Goal: Information Seeking & Learning: Learn about a topic

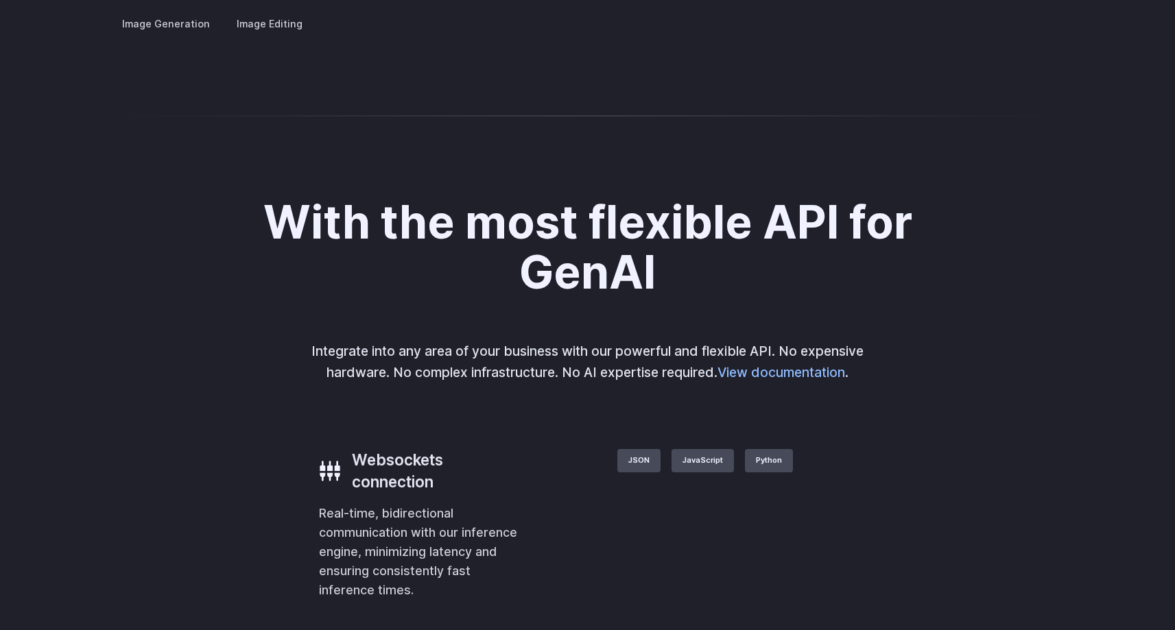
scroll to position [2683, 0]
click at [0, 0] on summary "Concept design" at bounding box center [0, 0] width 0 height 0
click at [0, 0] on summary "Creative styling" at bounding box center [0, 0] width 0 height 0
click at [0, 0] on summary "Architecture" at bounding box center [0, 0] width 0 height 0
click at [0, 0] on summary "Product design" at bounding box center [0, 0] width 0 height 0
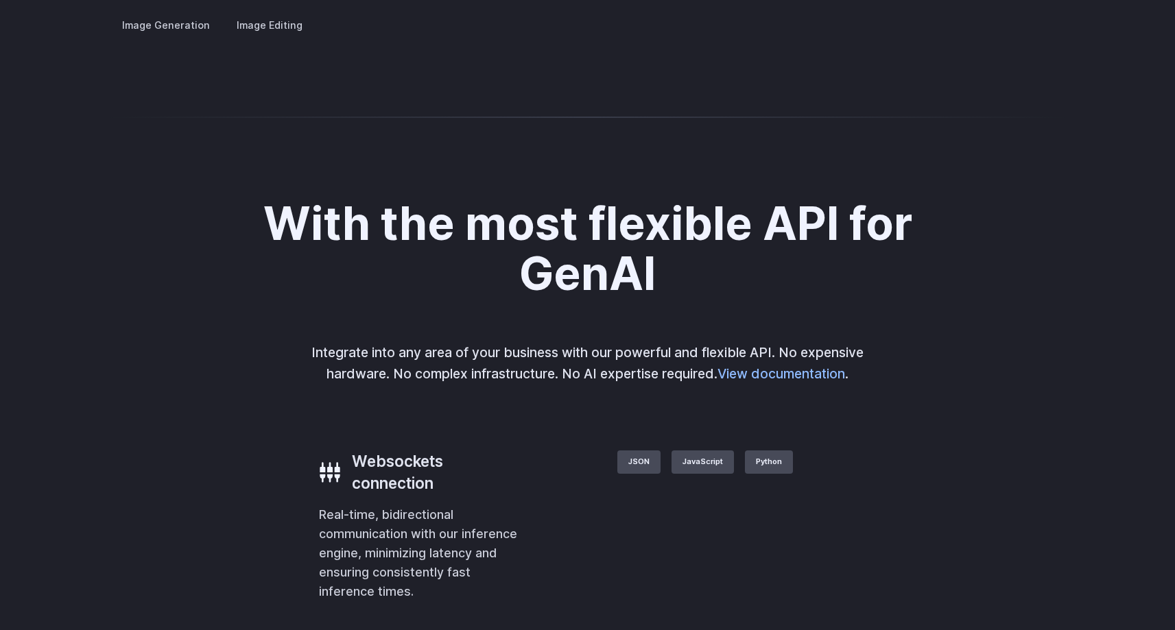
click at [0, 0] on details "Personalized assets Say goodbye to generic stock photos with custom images for …" at bounding box center [0, 0] width 0 height 0
click at [0, 0] on summary "Personalized assets" at bounding box center [0, 0] width 0 height 0
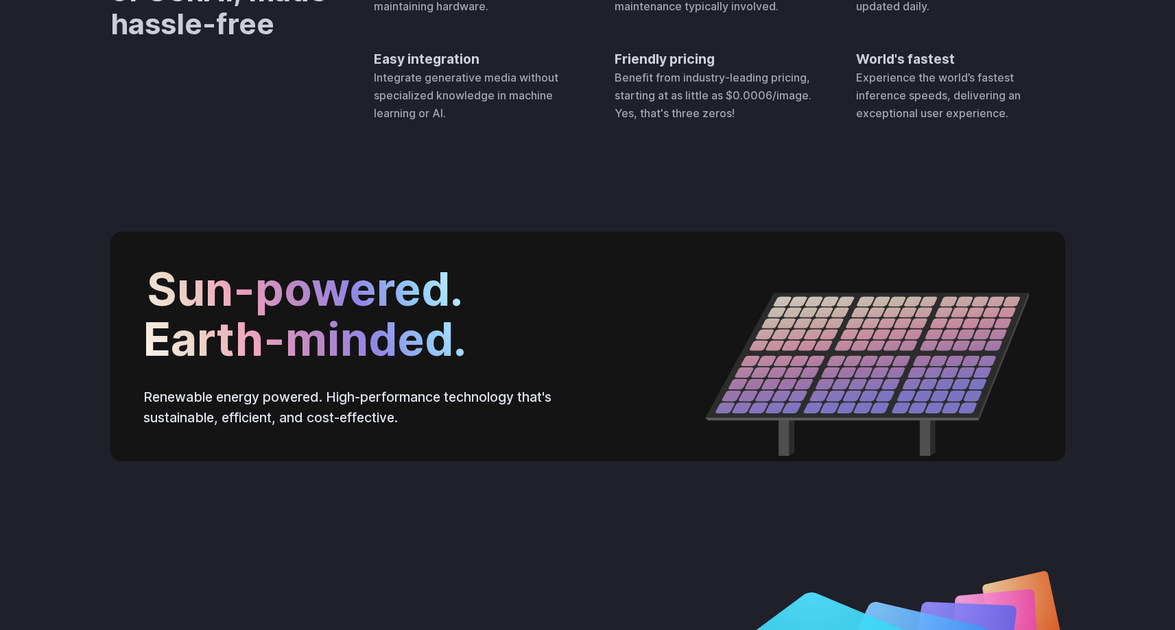
scroll to position [4369, 0]
click at [464, 122] on div "No hardware costs You will never need to worry about the expenses associated wi…" at bounding box center [719, 32] width 691 height 180
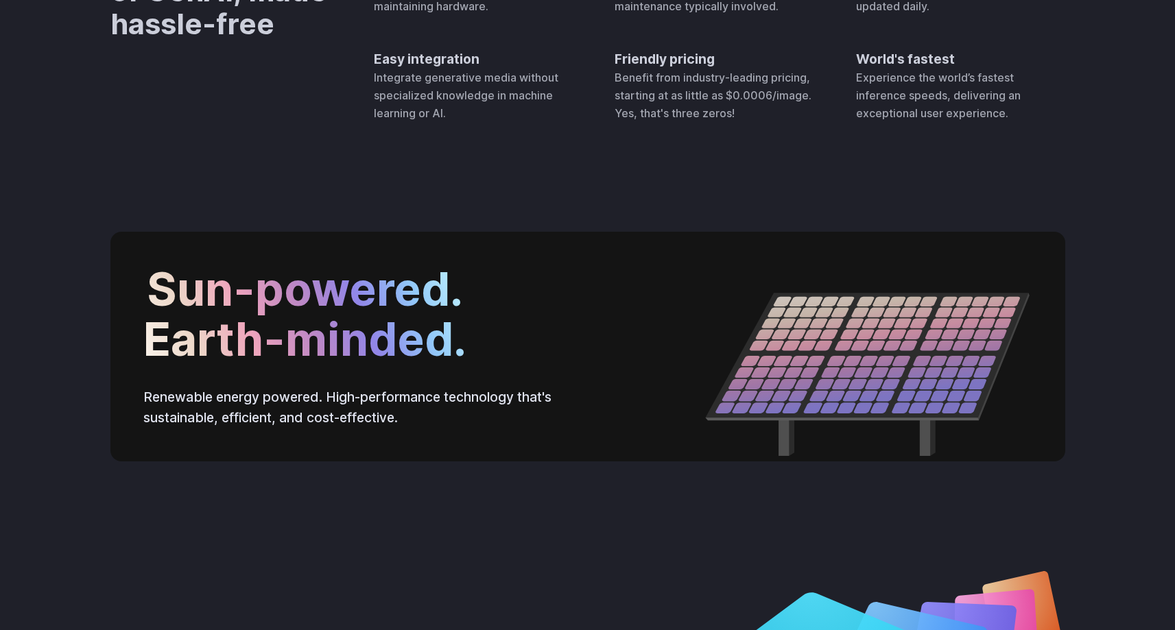
click at [458, 70] on h4 "Easy integration" at bounding box center [478, 59] width 208 height 21
click at [458, 123] on div "Easy integration Integrate generative media without specialized knowledge in ma…" at bounding box center [478, 86] width 208 height 74
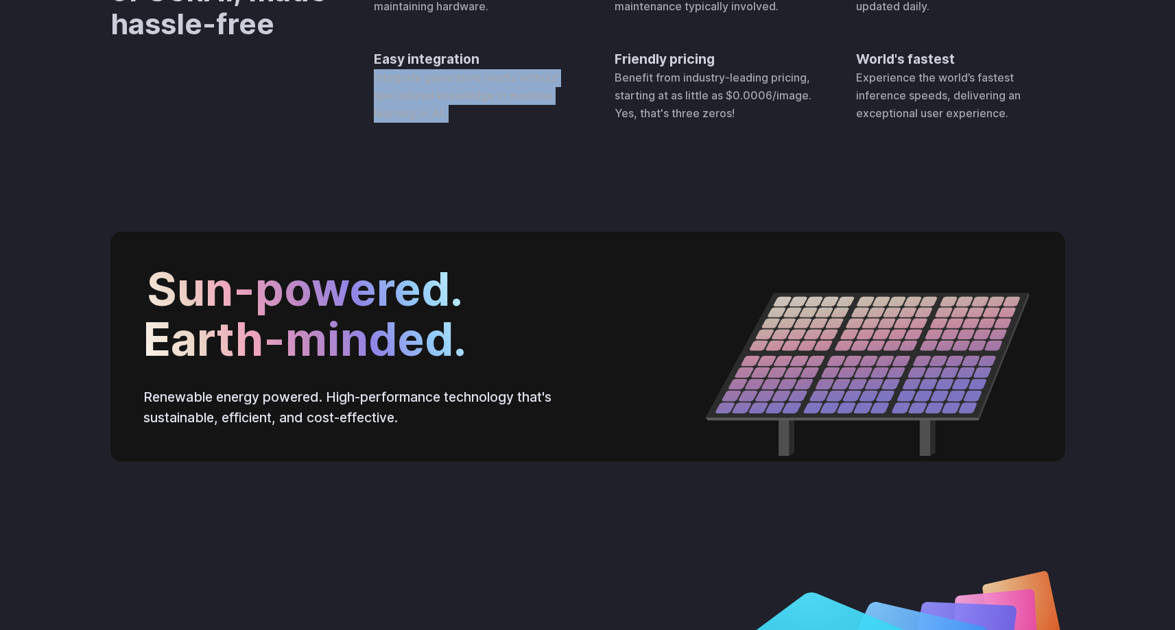
click at [458, 123] on div "Easy integration Integrate generative media without specialized knowledge in ma…" at bounding box center [478, 86] width 208 height 74
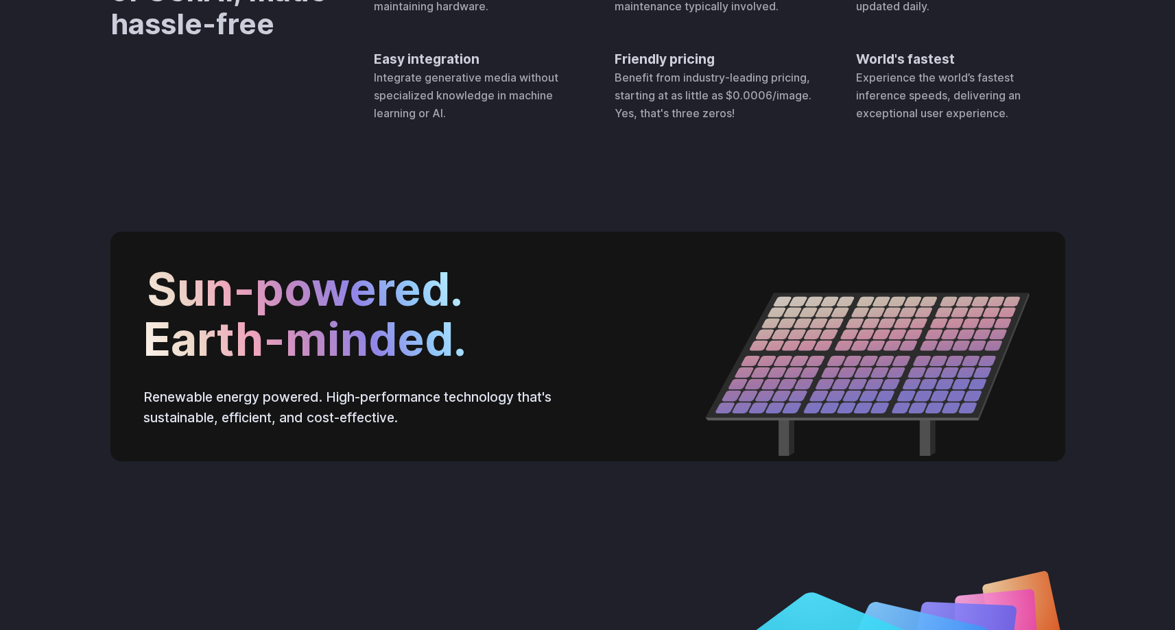
click at [680, 119] on span "Benefit from industry-leading pricing, starting at as little as $0.0006/image. …" at bounding box center [712, 95] width 197 height 49
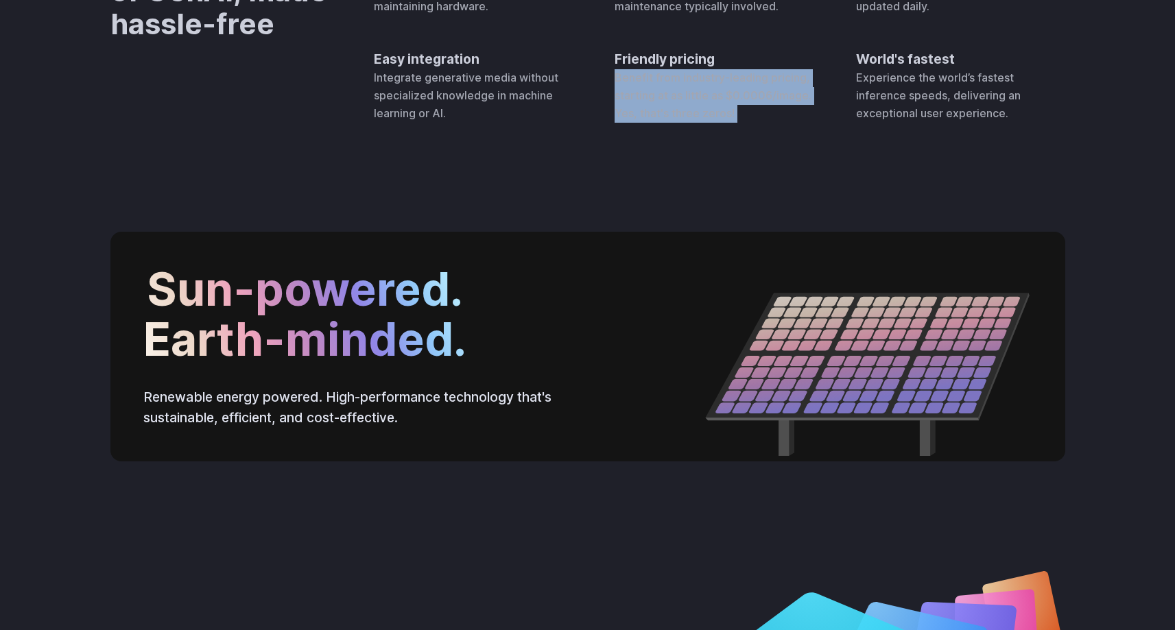
click at [680, 119] on span "Benefit from industry-leading pricing, starting at as little as $0.0006/image. …" at bounding box center [712, 95] width 197 height 49
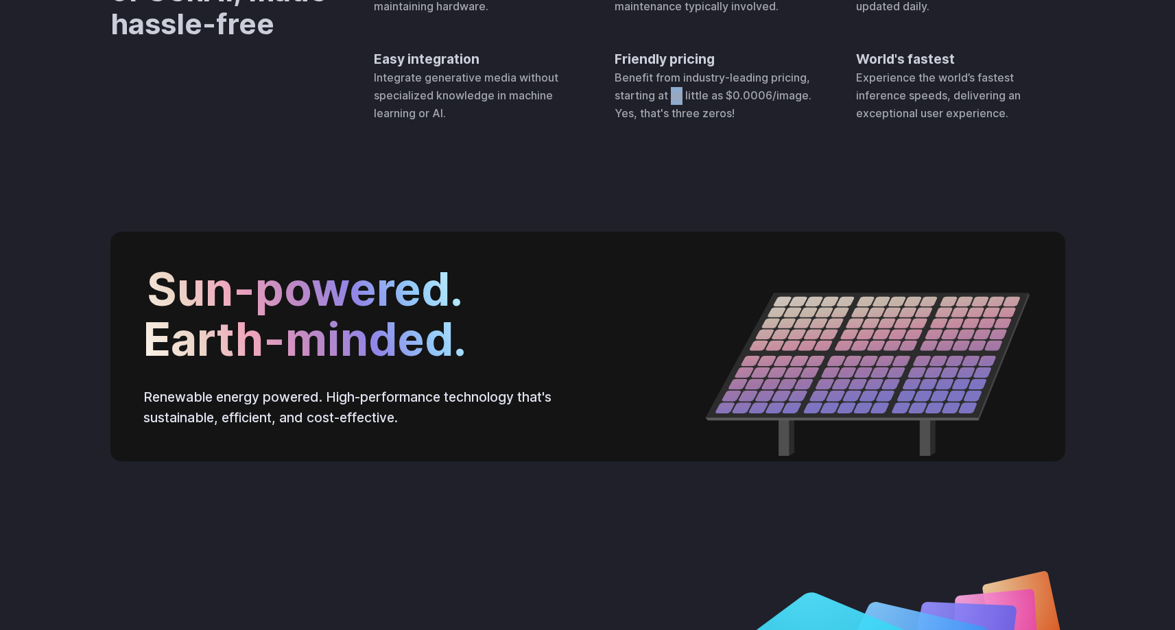
click at [680, 119] on span "Benefit from industry-leading pricing, starting at as little as $0.0006/image. …" at bounding box center [712, 95] width 197 height 49
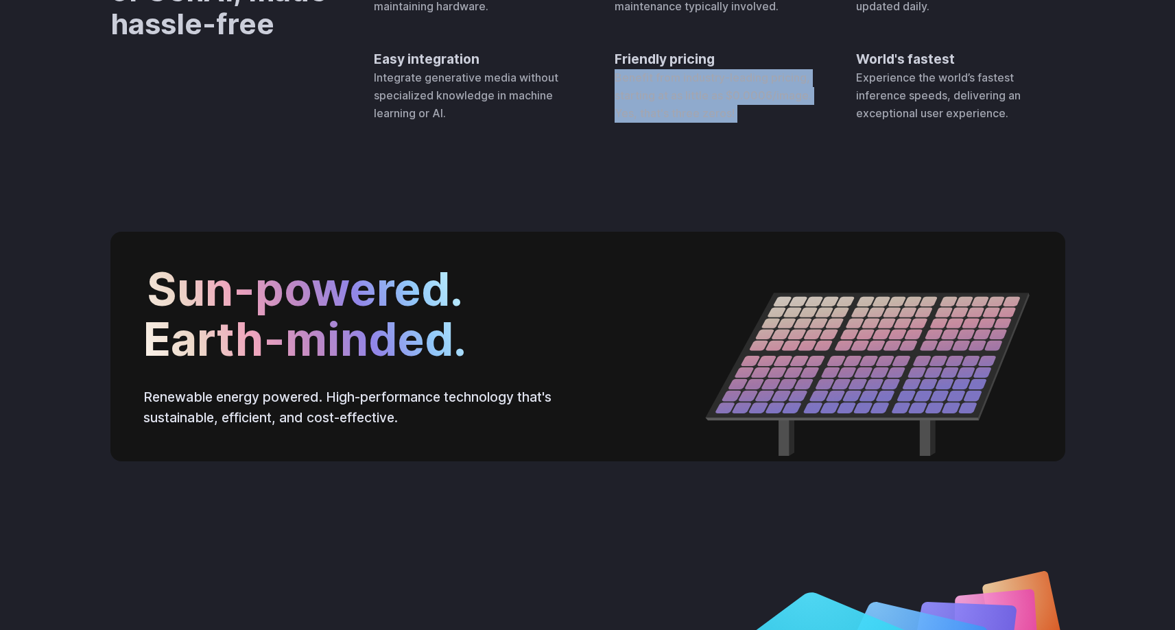
click at [680, 119] on span "Benefit from industry-leading pricing, starting at as little as $0.0006/image. …" at bounding box center [712, 95] width 197 height 49
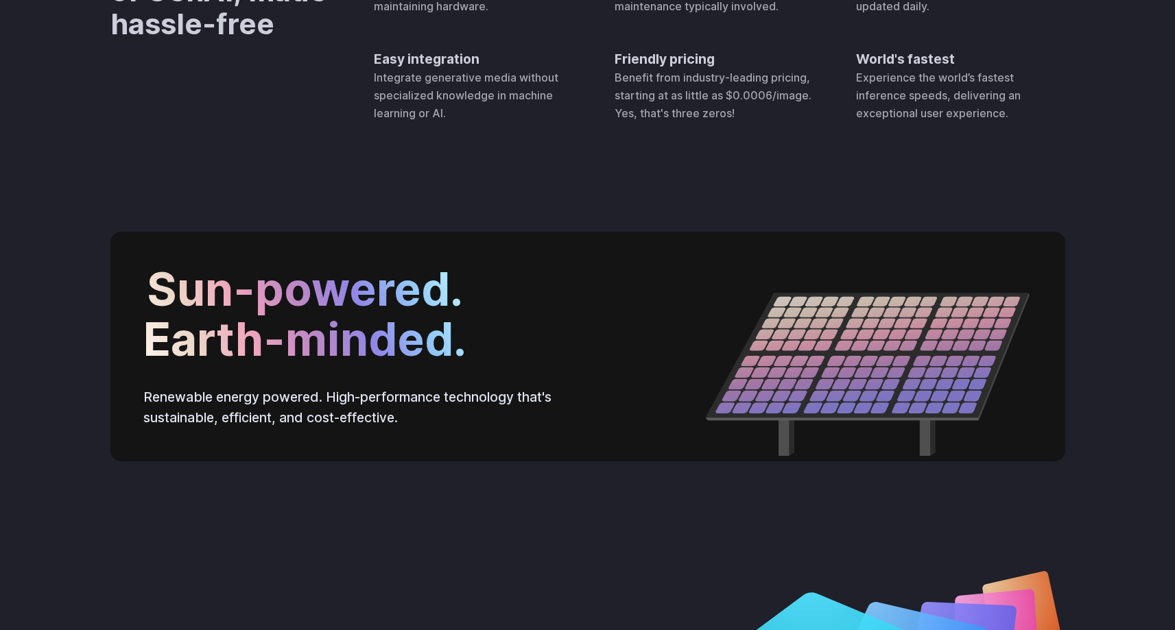
click at [924, 123] on div "World's fastest Experience the world’s fastest inference speeds, delivering an …" at bounding box center [960, 86] width 208 height 74
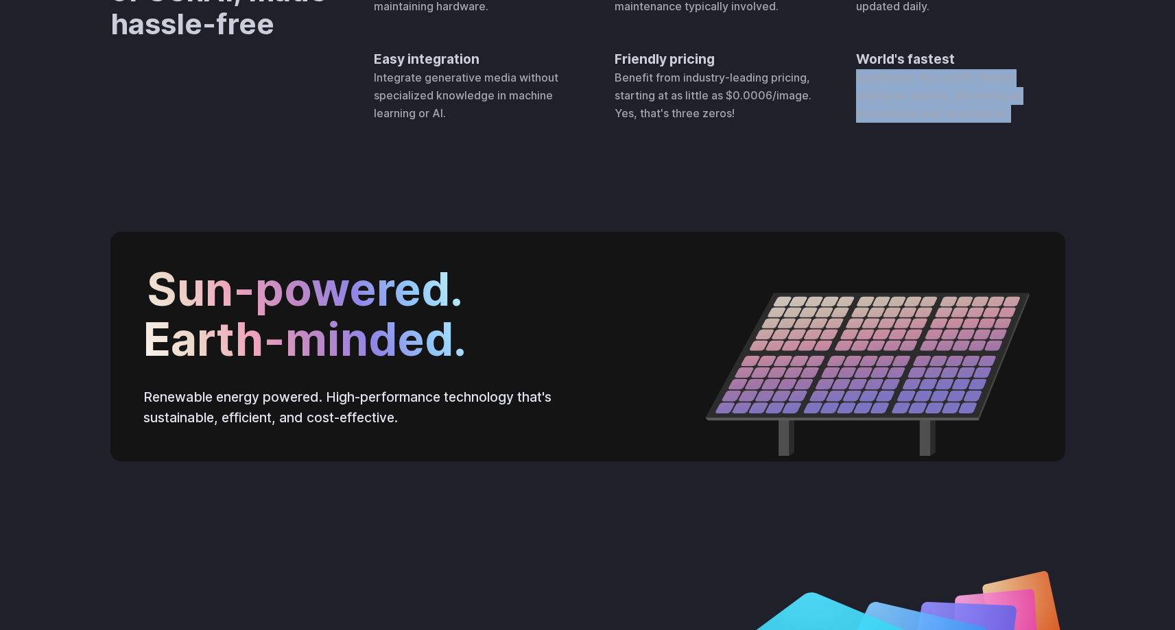
click at [924, 123] on div "World's fastest Experience the world’s fastest inference speeds, delivering an …" at bounding box center [960, 86] width 208 height 74
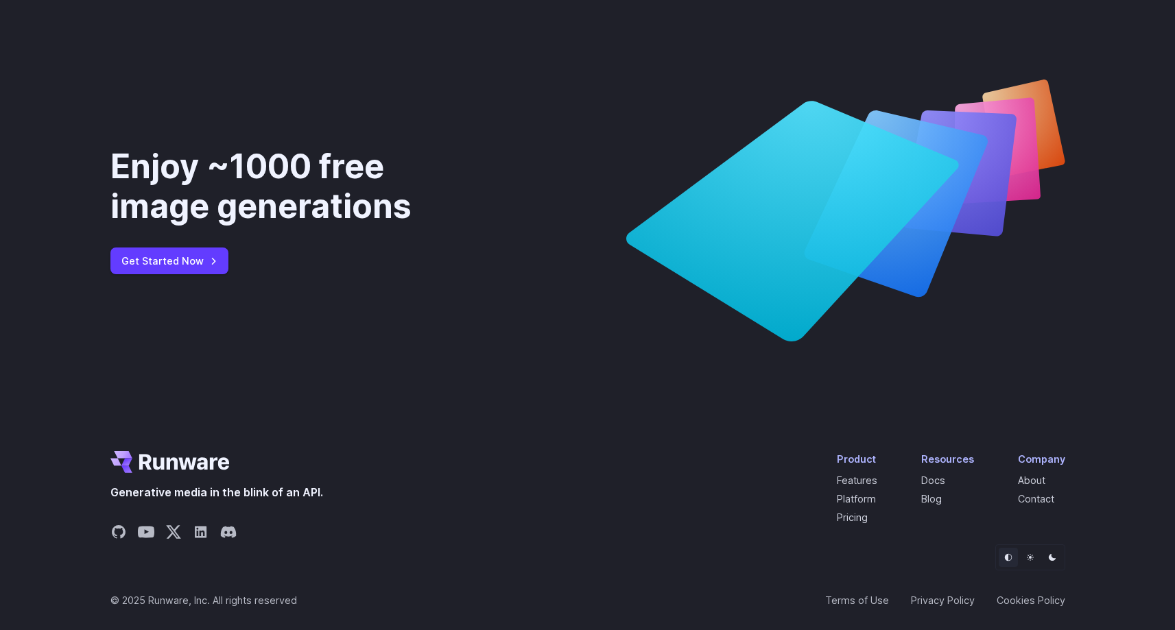
scroll to position [5051, 0]
click at [942, 483] on link "Docs" at bounding box center [933, 481] width 24 height 12
